Goal: Transaction & Acquisition: Purchase product/service

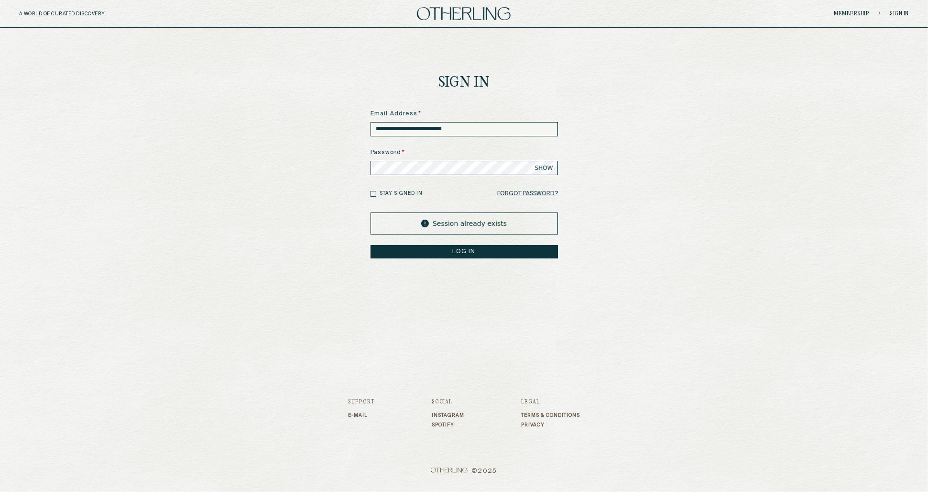
click at [452, 253] on button "LOG IN" at bounding box center [464, 251] width 187 height 13
click at [455, 140] on form "**********" at bounding box center [464, 183] width 187 height 149
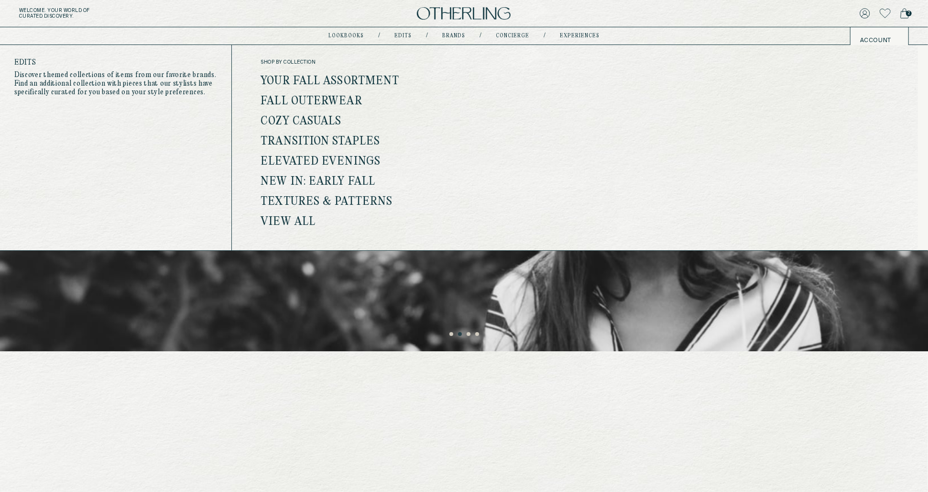
click at [297, 219] on link "View all" at bounding box center [288, 222] width 55 height 12
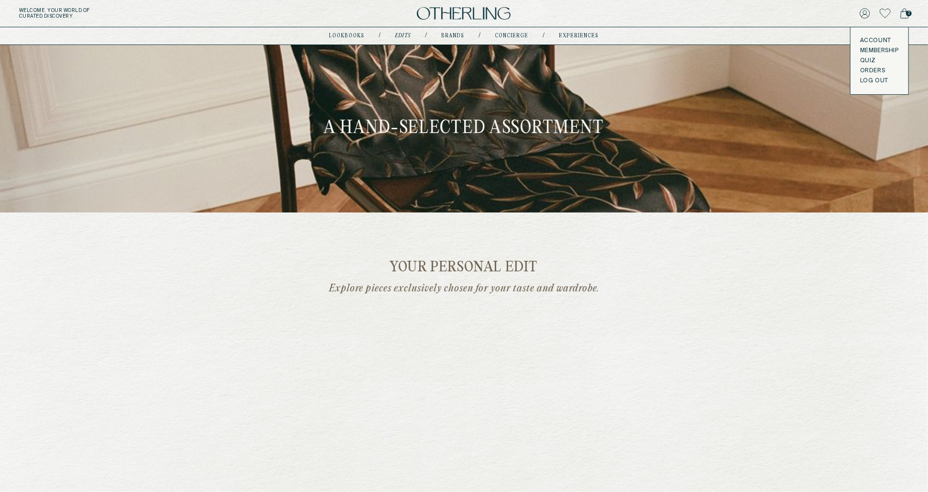
scroll to position [288, 0]
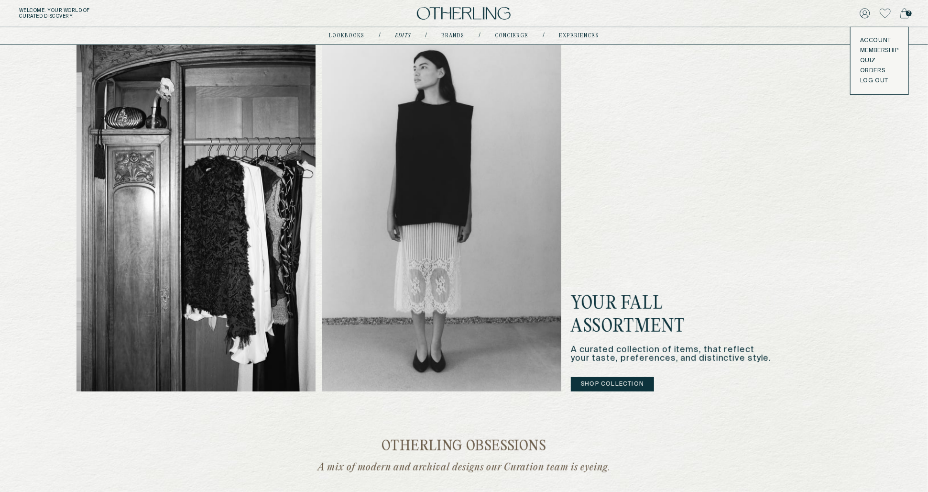
click at [638, 383] on button "Shop Collection" at bounding box center [612, 384] width 83 height 14
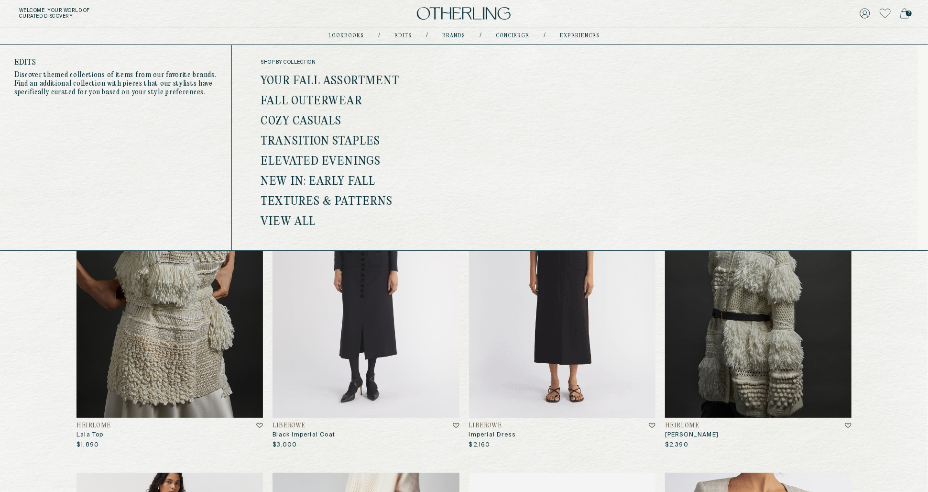
click at [336, 99] on link "Fall Outerwear" at bounding box center [311, 101] width 101 height 12
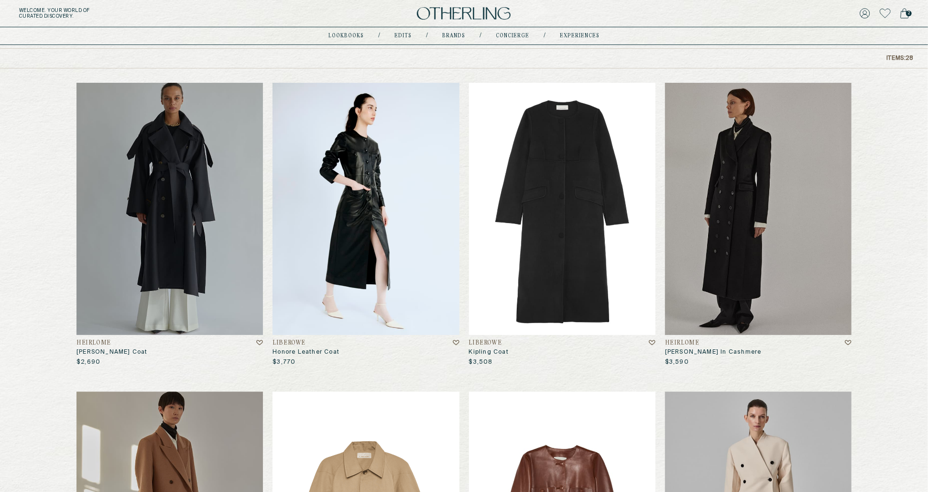
scroll to position [98, 0]
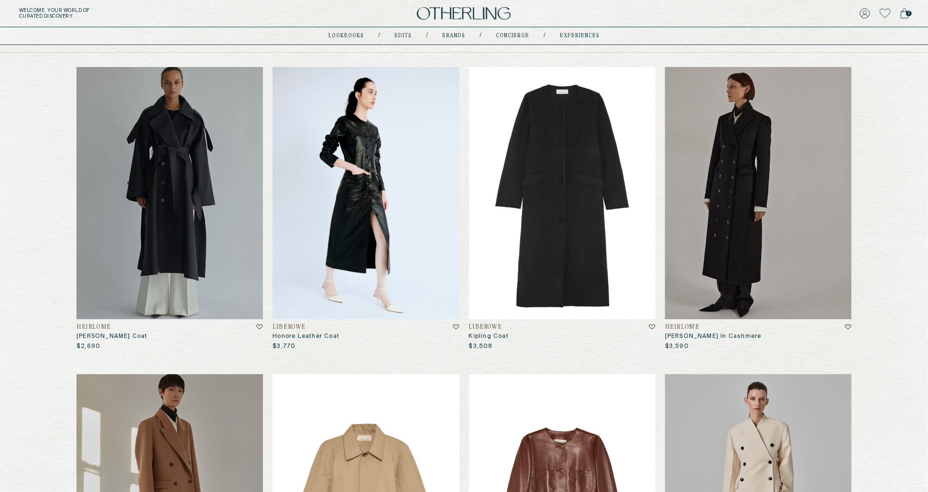
click at [371, 211] on img at bounding box center [366, 193] width 186 height 252
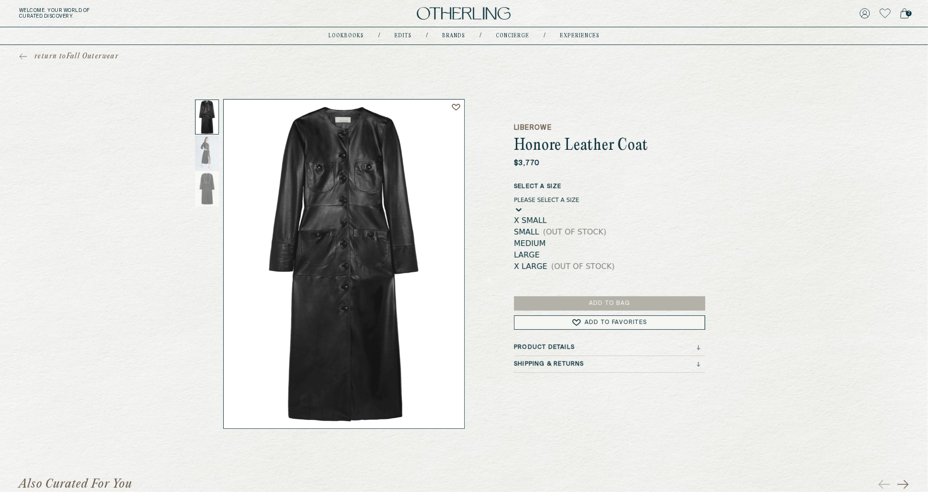
click at [577, 203] on div "Please select a Size" at bounding box center [547, 200] width 66 height 7
click at [657, 148] on h1 "Honore Leather Coat" at bounding box center [609, 145] width 191 height 17
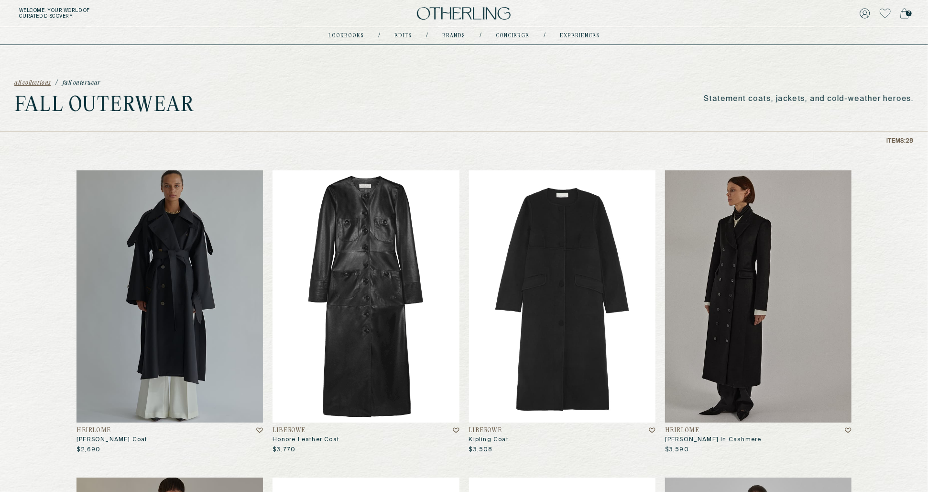
scroll to position [98, 0]
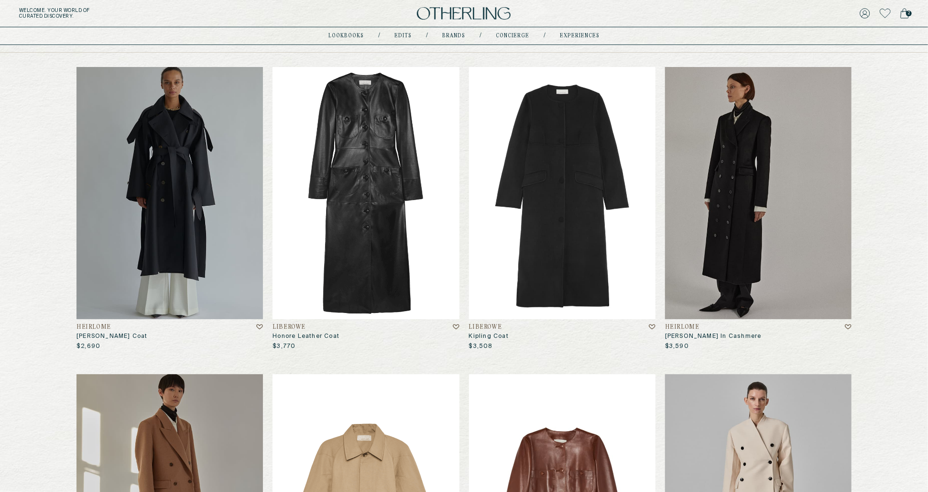
click at [503, 186] on img at bounding box center [562, 193] width 186 height 252
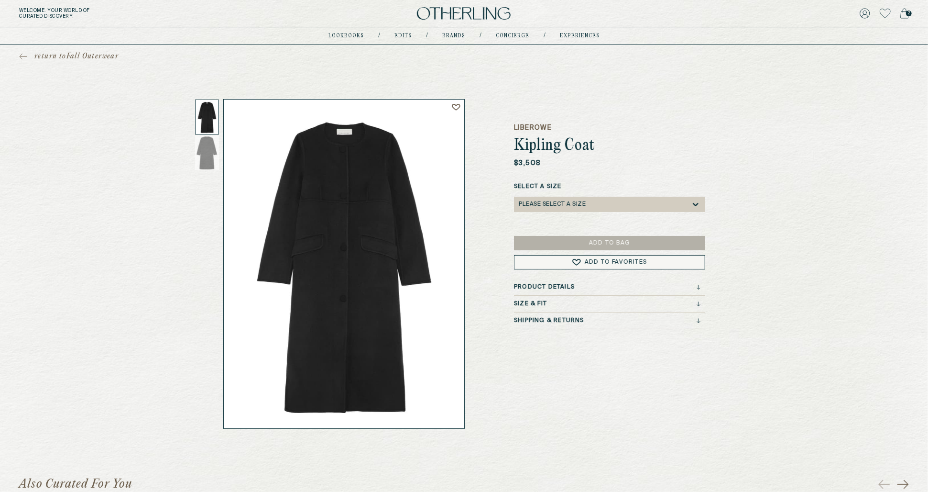
scroll to position [98, 0]
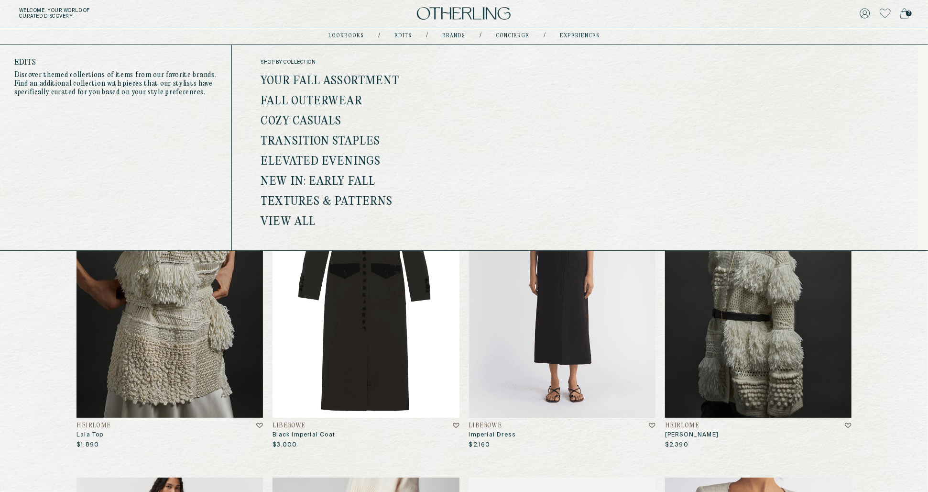
click at [289, 219] on link "View all" at bounding box center [288, 222] width 55 height 12
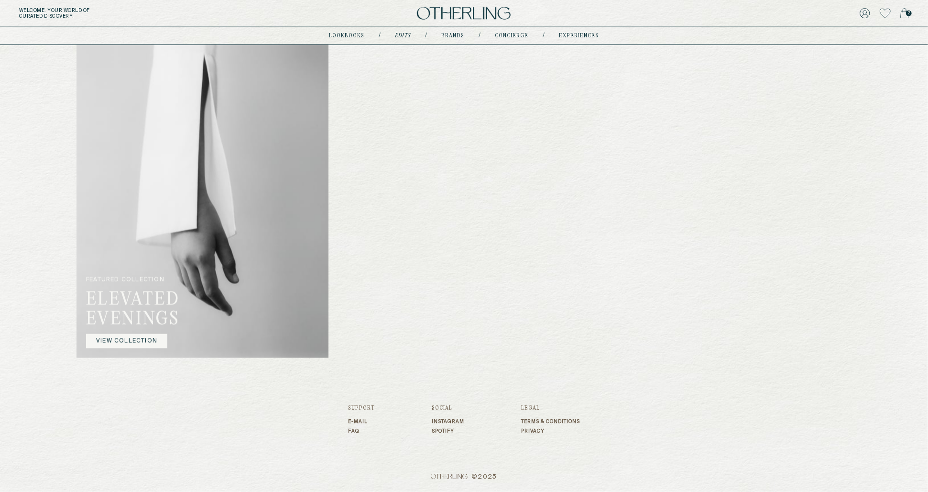
scroll to position [1148, 0]
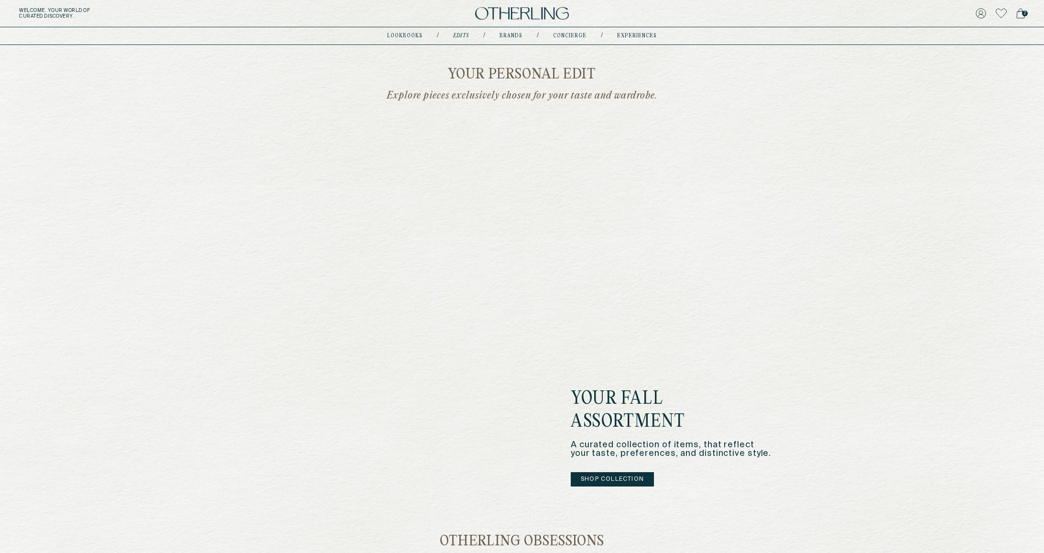
scroll to position [217, 0]
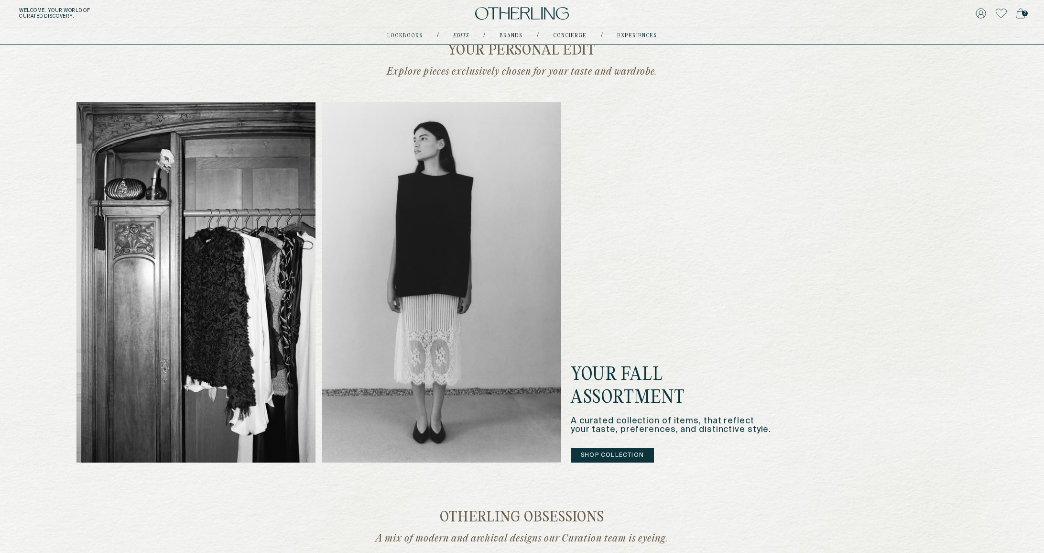
click at [623, 458] on button "Shop Collection" at bounding box center [612, 455] width 83 height 14
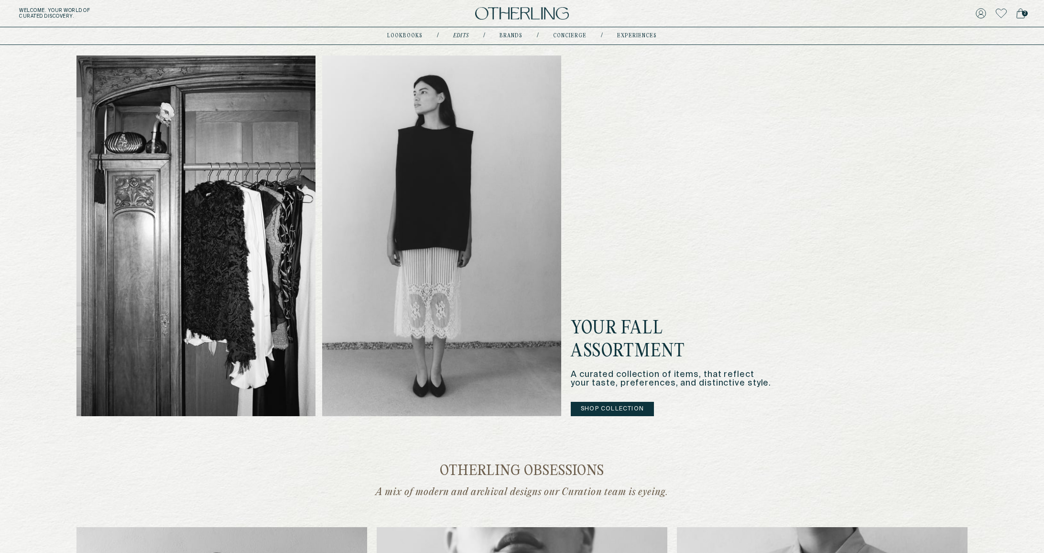
scroll to position [246, 0]
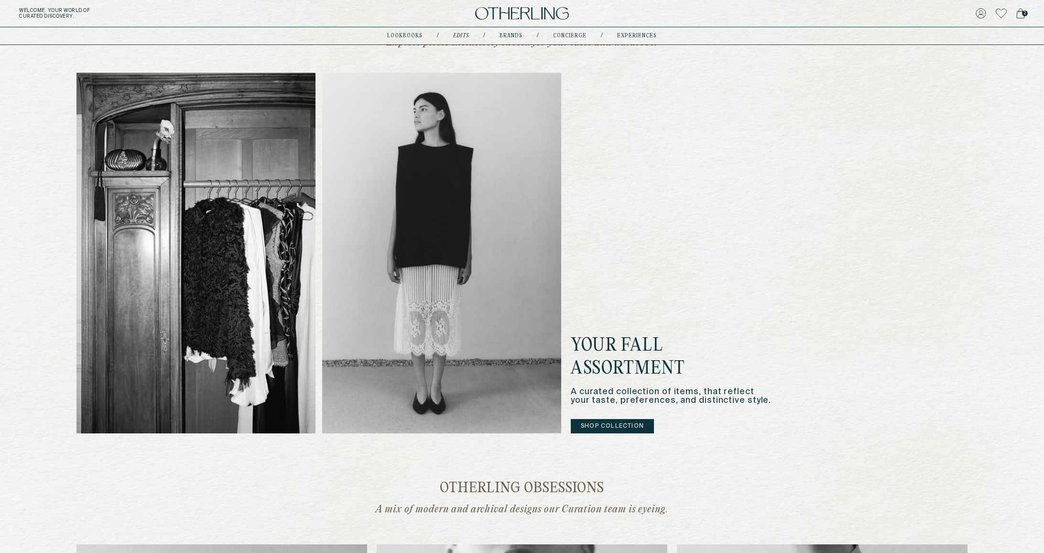
click at [575, 337] on h2 "Your Fall Assortment" at bounding box center [671, 357] width 201 height 45
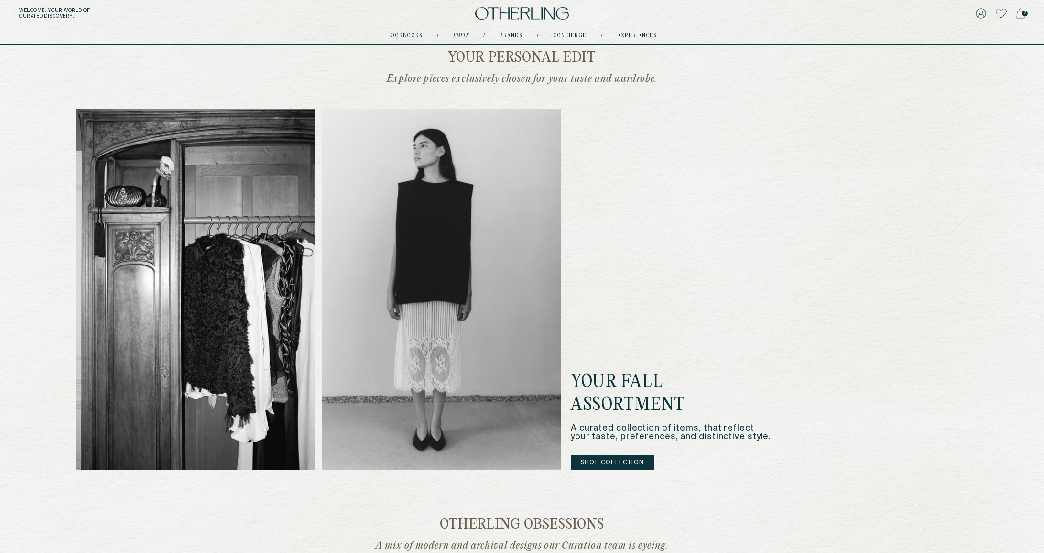
scroll to position [208, 0]
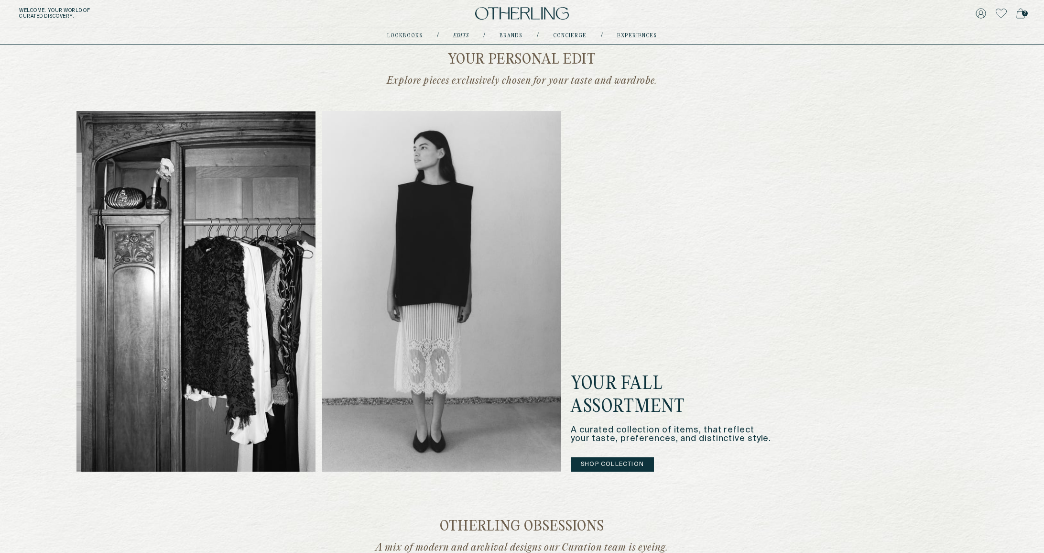
drag, startPoint x: 575, startPoint y: 383, endPoint x: 707, endPoint y: 395, distance: 132.5
click at [707, 395] on h2 "Your Fall Assortment" at bounding box center [671, 395] width 201 height 45
click at [633, 393] on h2 "Your Fall Assortment" at bounding box center [671, 395] width 201 height 45
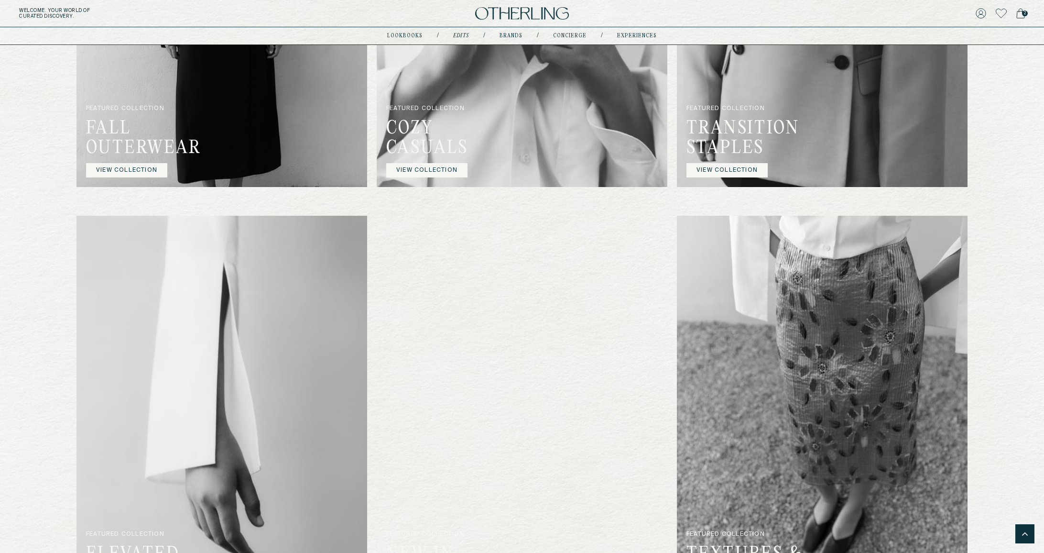
scroll to position [999, 0]
